Goal: Transaction & Acquisition: Purchase product/service

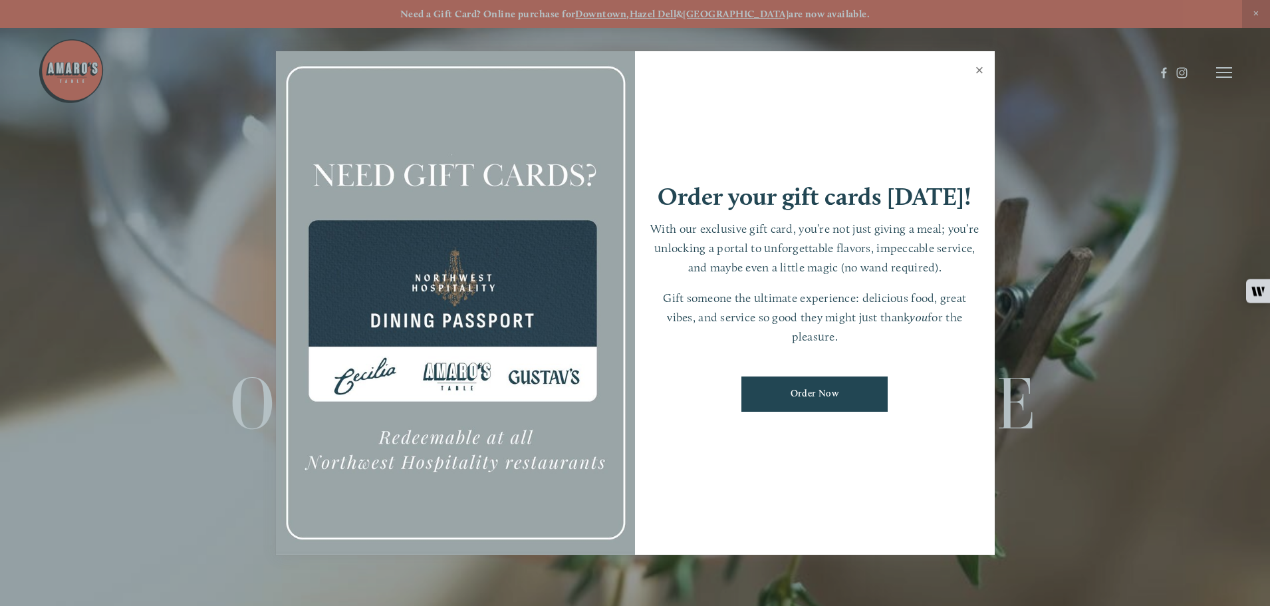
click at [976, 66] on link "Close" at bounding box center [980, 71] width 26 height 37
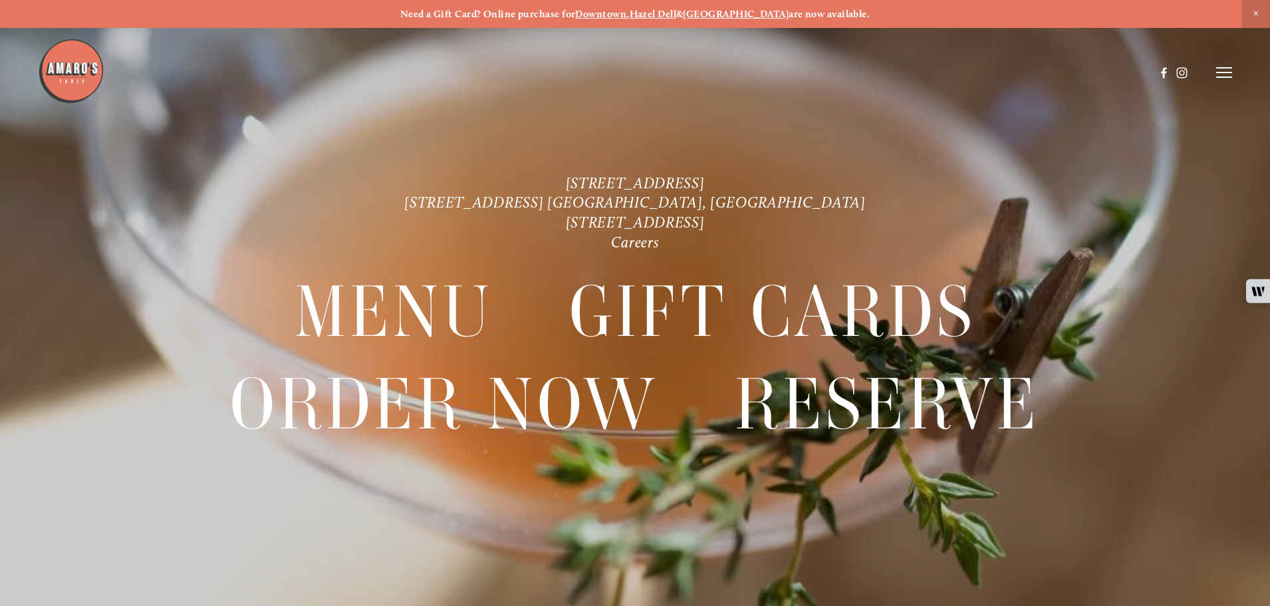
click at [1227, 71] on icon at bounding box center [1225, 73] width 16 height 12
click at [988, 73] on span "Order Now" at bounding box center [996, 72] width 55 height 13
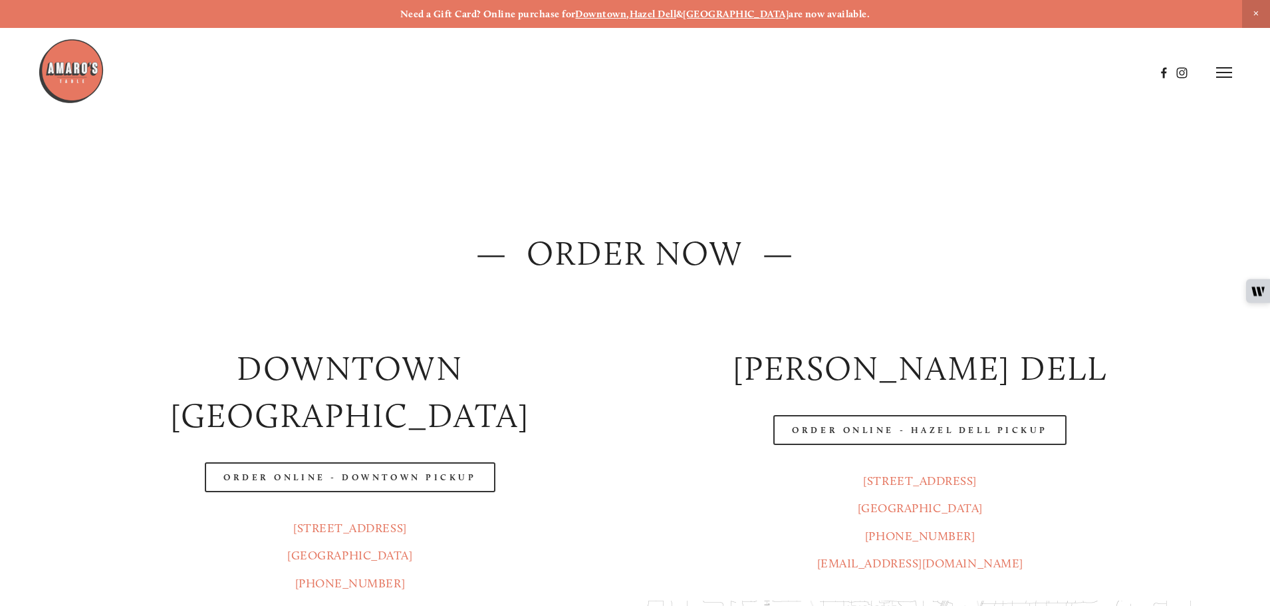
click at [677, 15] on strong "Hazel Dell" at bounding box center [653, 14] width 47 height 12
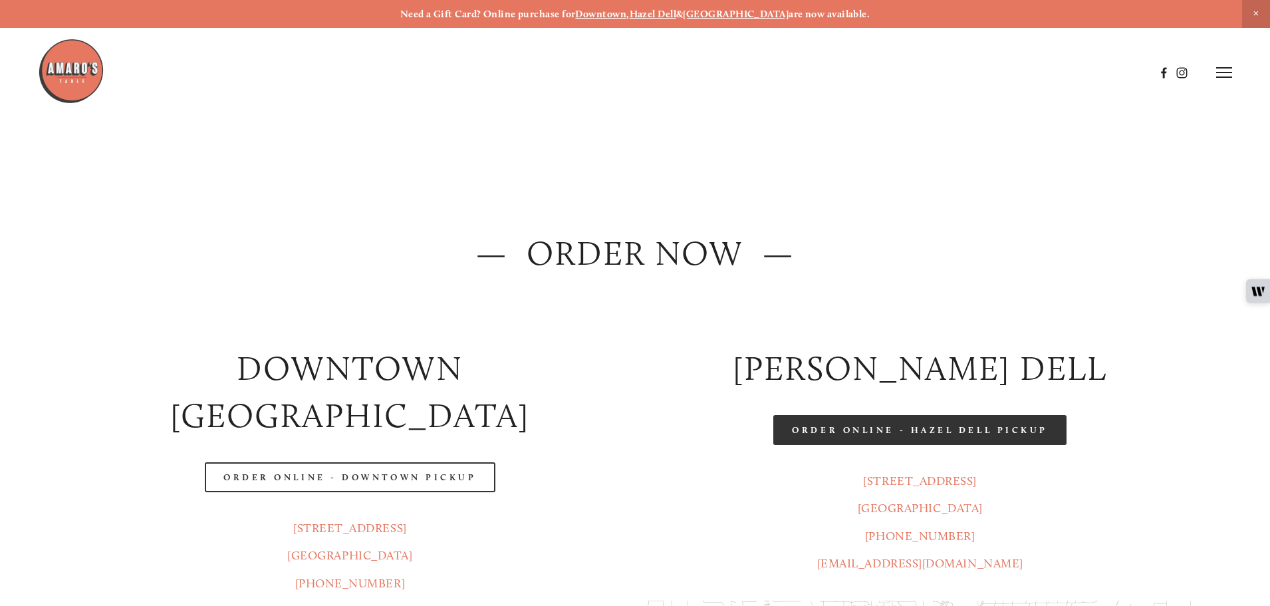
click at [920, 434] on link "Order Online - Hazel Dell Pickup" at bounding box center [920, 430] width 293 height 30
